Goal: Task Accomplishment & Management: Manage account settings

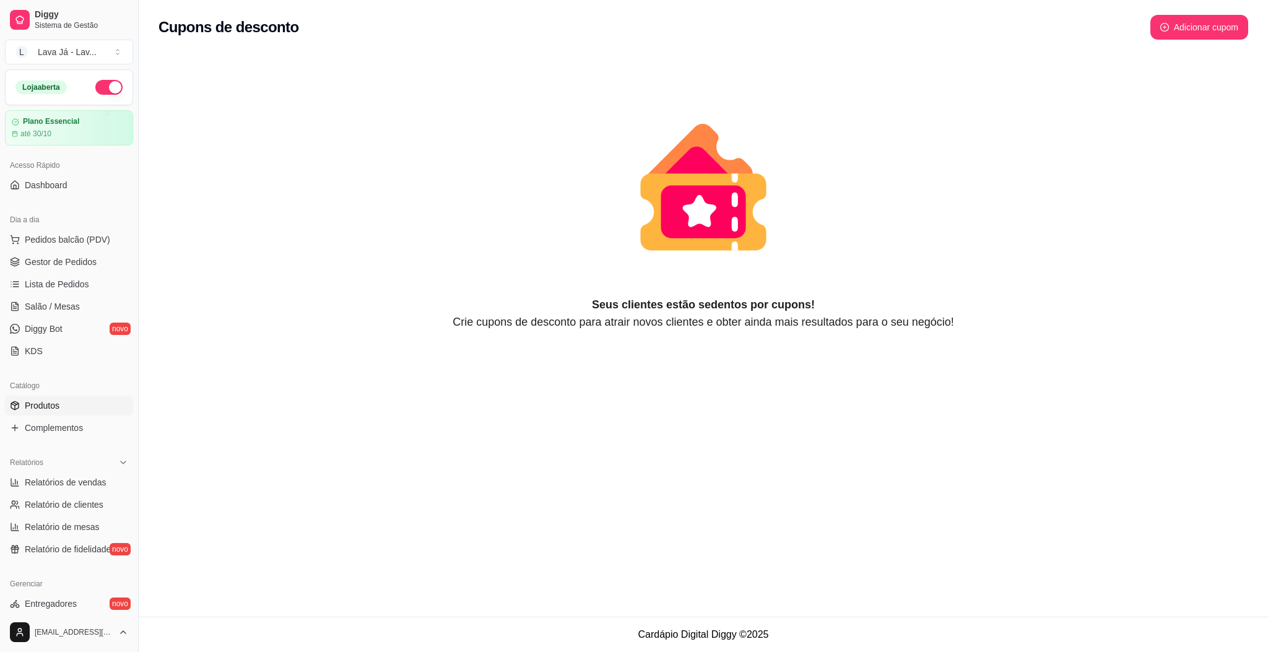
click at [86, 402] on link "Produtos" at bounding box center [69, 406] width 128 height 20
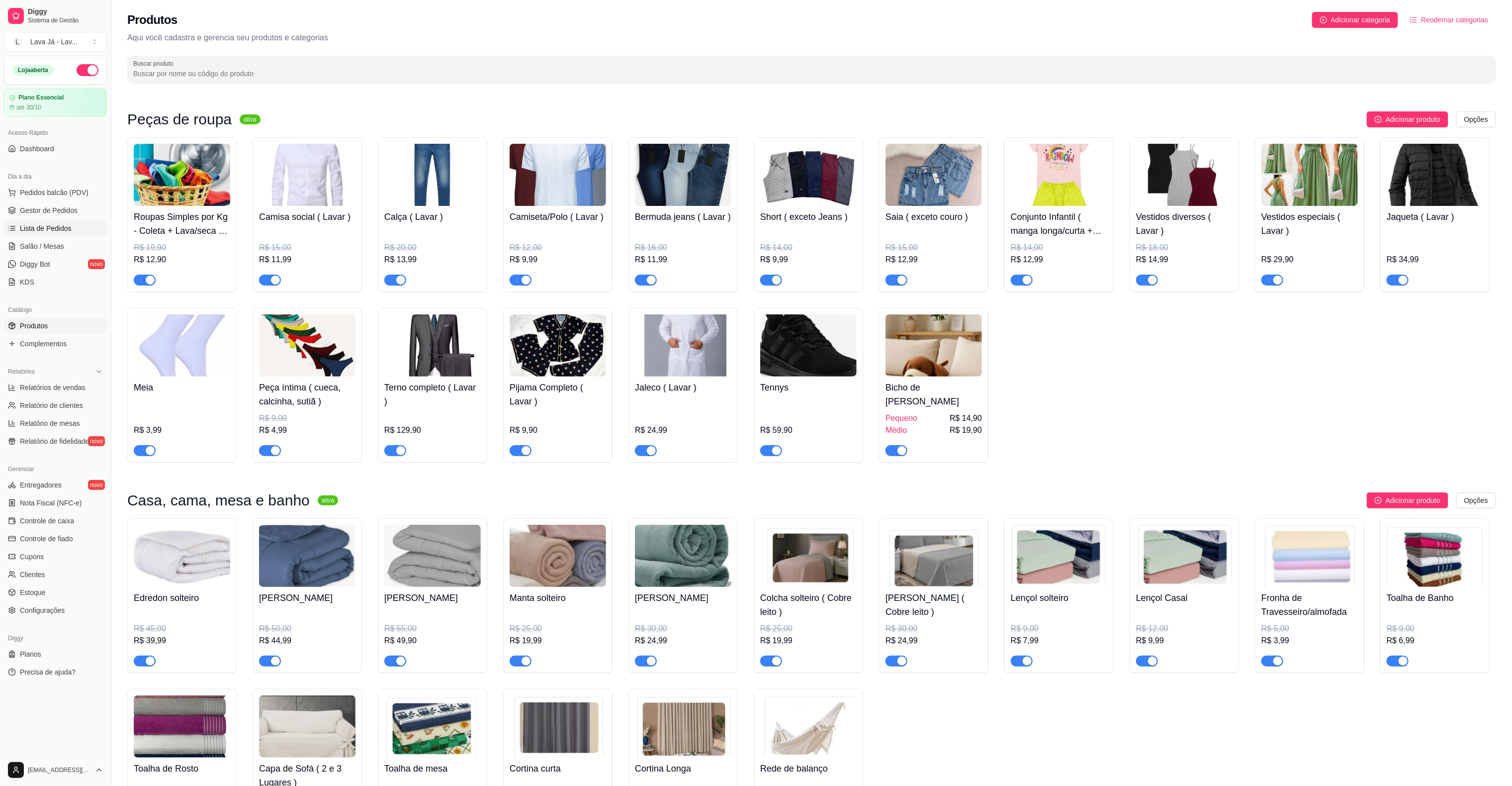
click at [51, 227] on span "Lista de Pedidos" at bounding box center [46, 228] width 51 height 10
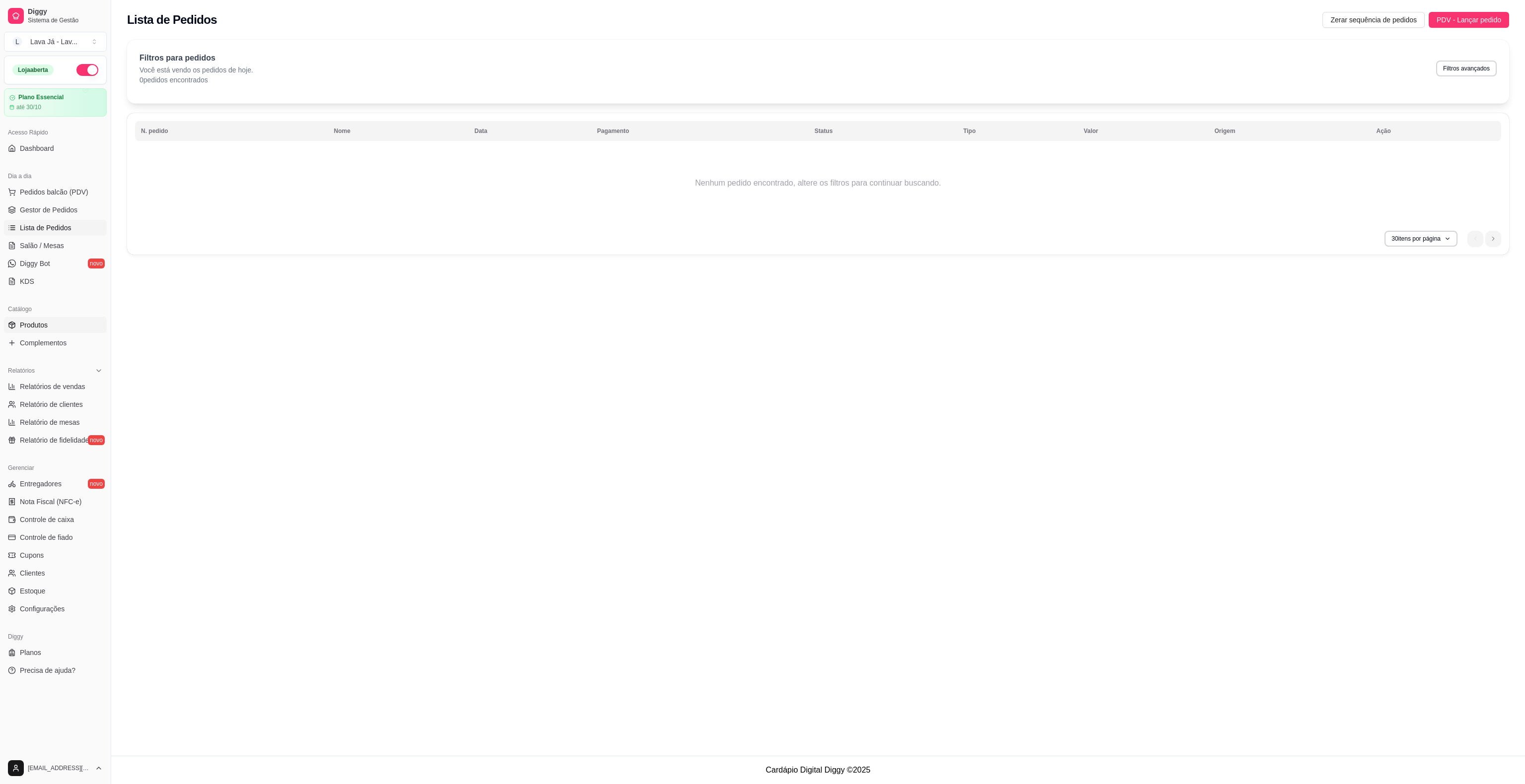
click at [54, 324] on link "Produtos" at bounding box center [55, 325] width 103 height 16
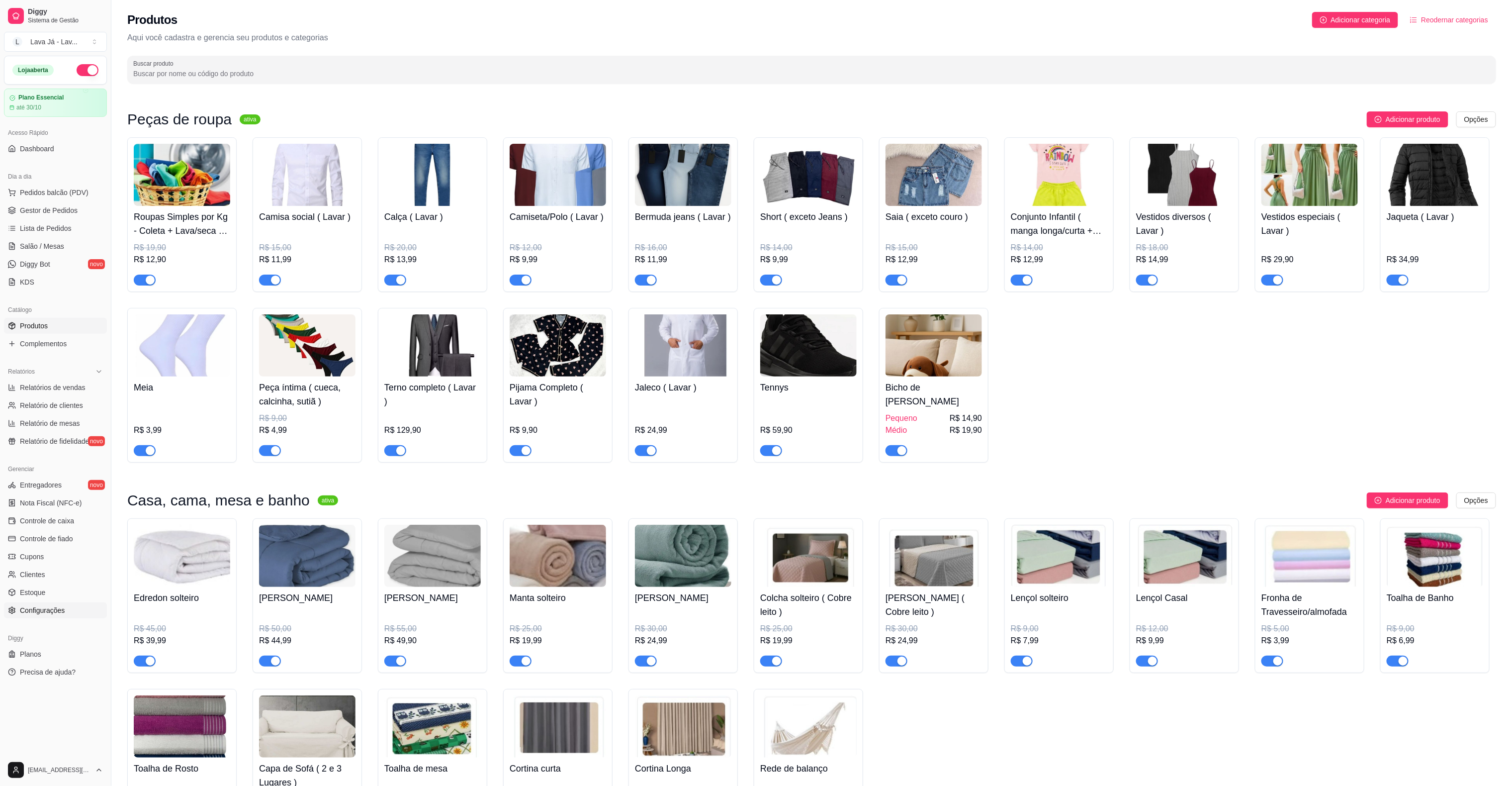
click at [34, 523] on span "Configurações" at bounding box center [43, 610] width 45 height 10
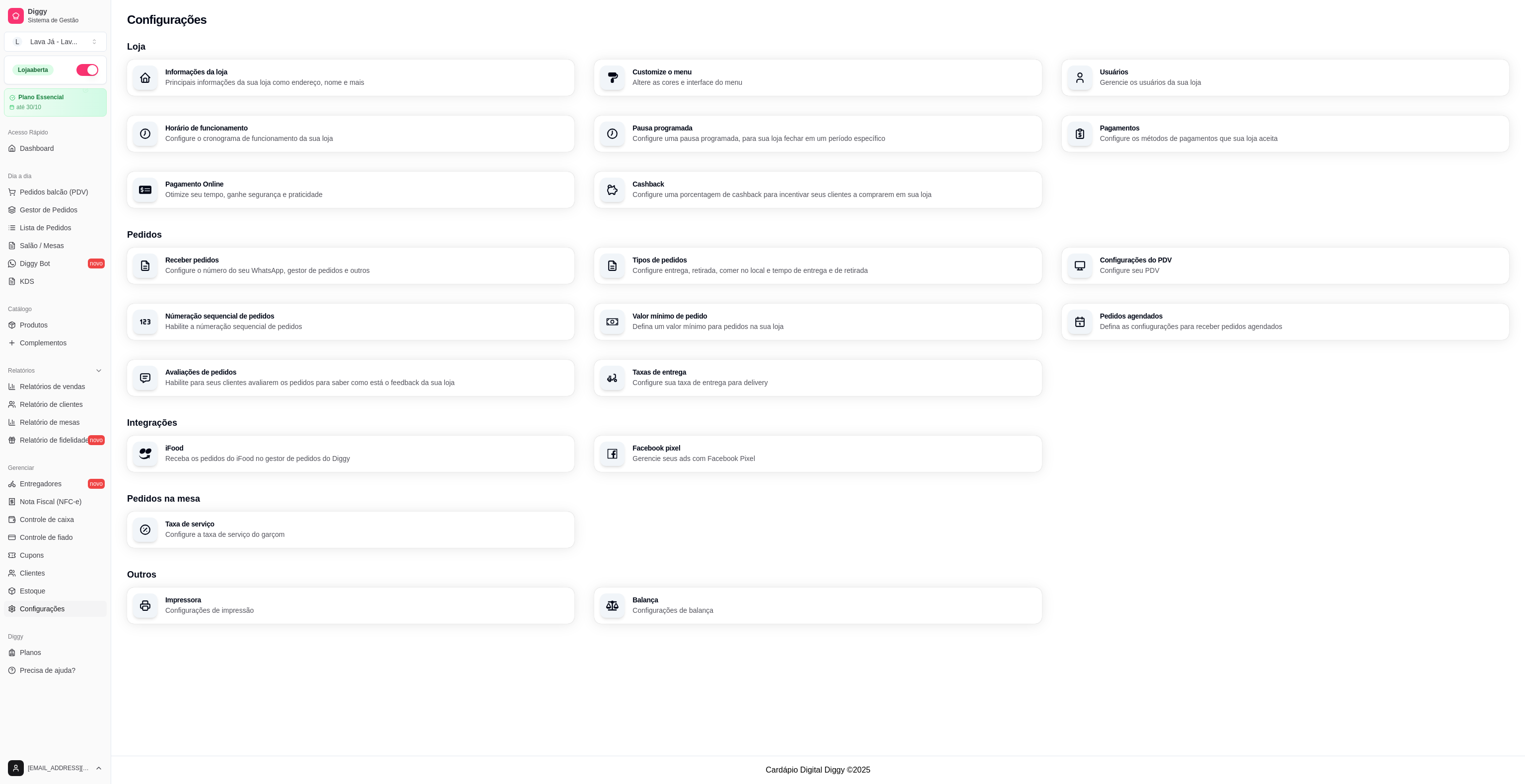
click at [731, 326] on p "Defina um valor mínimo para pedidos na sua loja" at bounding box center [834, 326] width 403 height 10
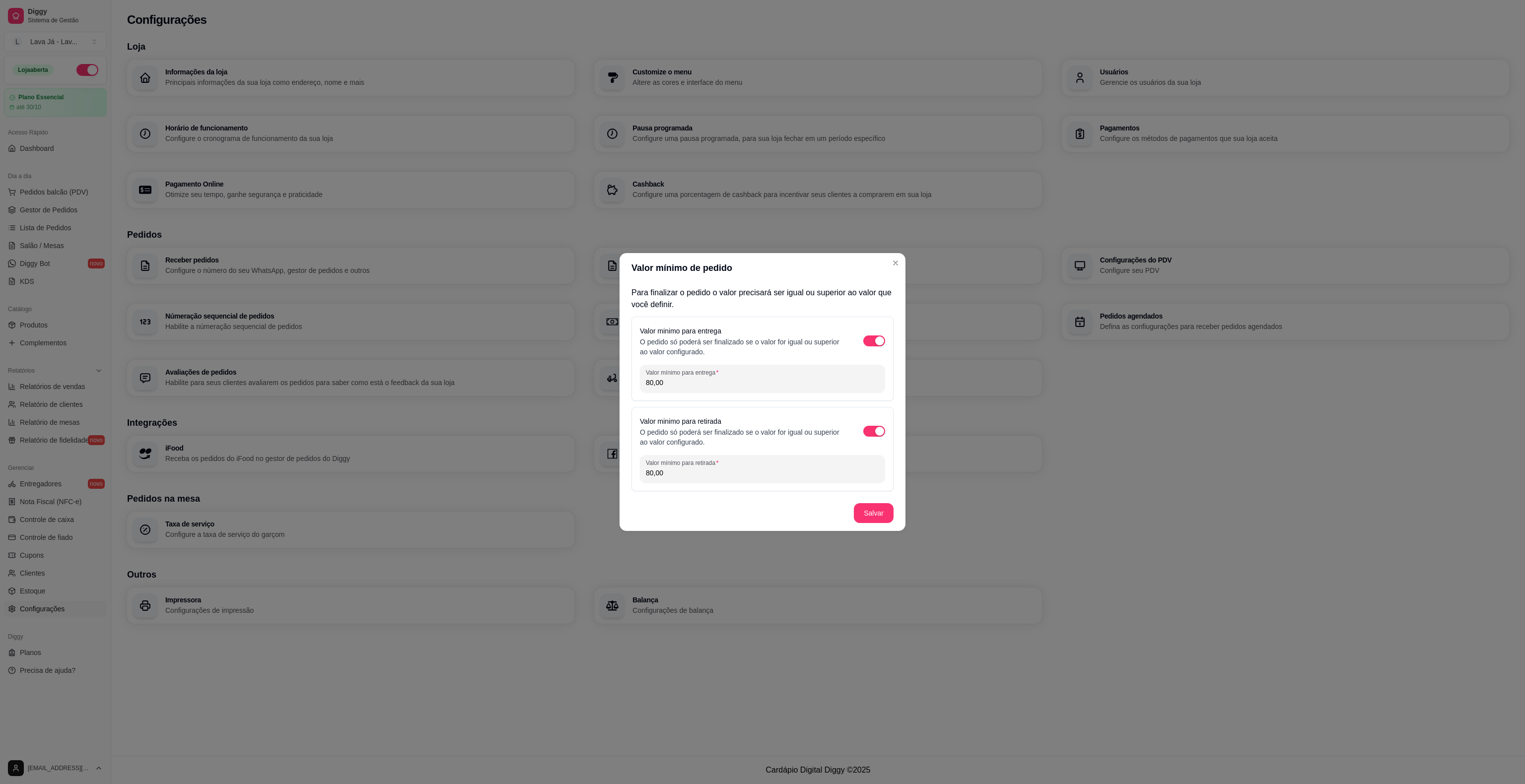
click at [777, 380] on input "80,00" at bounding box center [762, 382] width 233 height 10
type input "80,00"
click at [730, 467] on div "80,00" at bounding box center [762, 469] width 233 height 20
type input "70,00"
click at [703, 386] on input "80,00" at bounding box center [762, 382] width 233 height 10
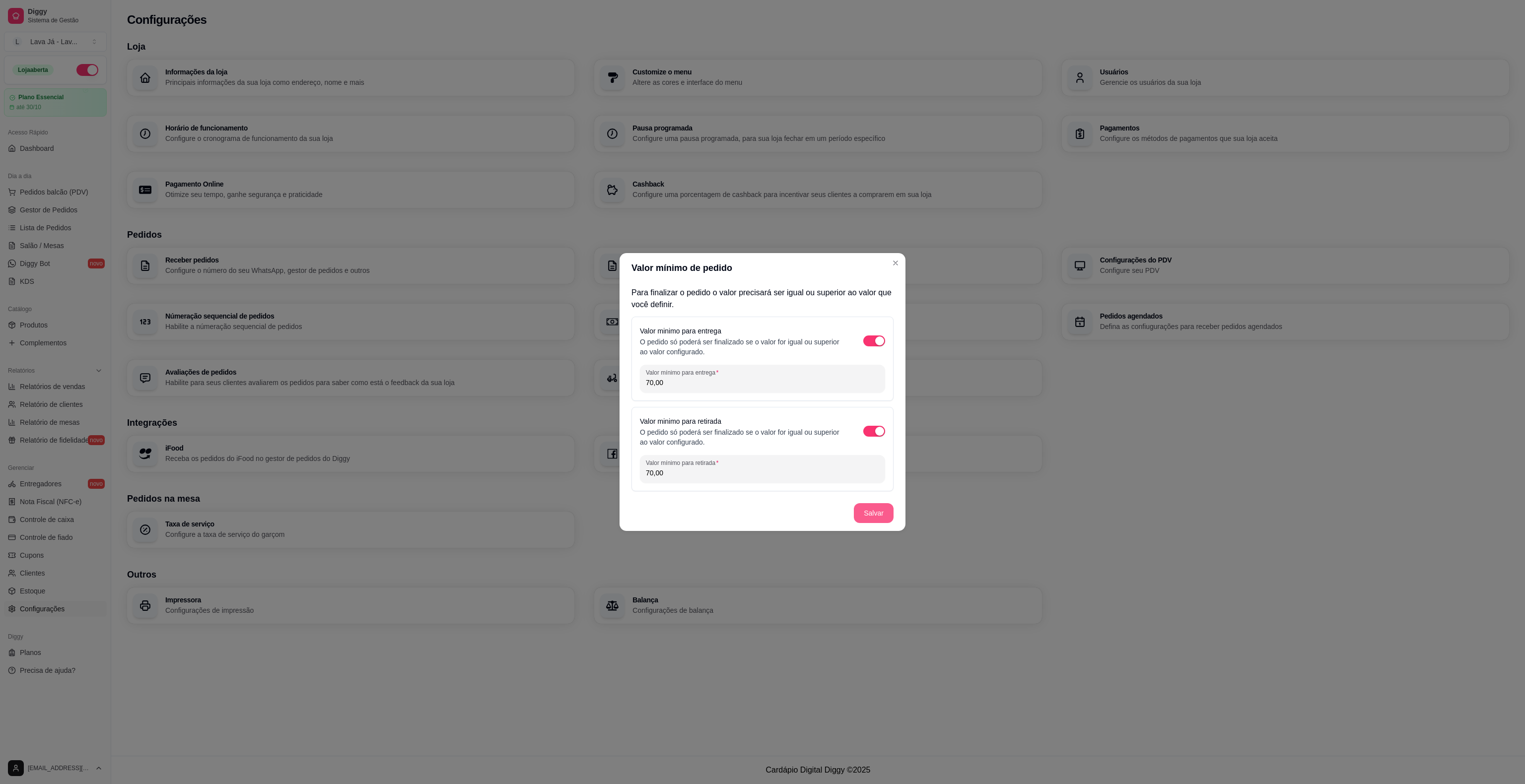
type input "70,00"
